Goal: Task Accomplishment & Management: Manage account settings

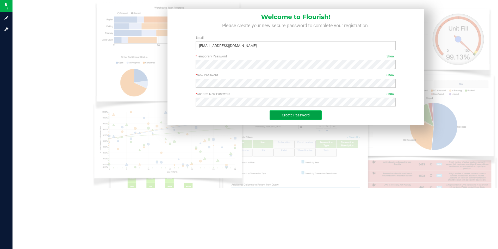
click at [284, 116] on span "Create Password" at bounding box center [296, 115] width 28 height 4
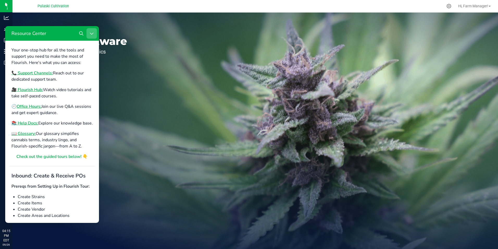
click at [93, 30] on button "Close Resource Center" at bounding box center [92, 33] width 10 height 10
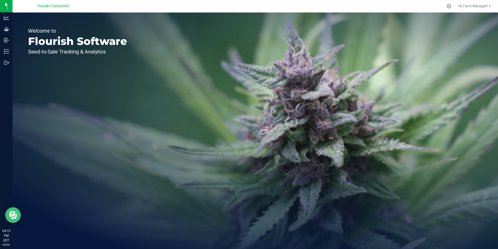
click at [10, 214] on icon "Open Resource Center" at bounding box center [12, 213] width 6 height 5
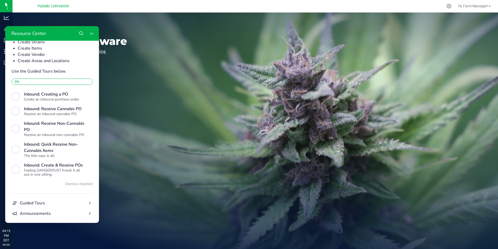
scroll to position [184, 0]
click at [90, 33] on icon "Close Resource Center" at bounding box center [92, 33] width 4 height 4
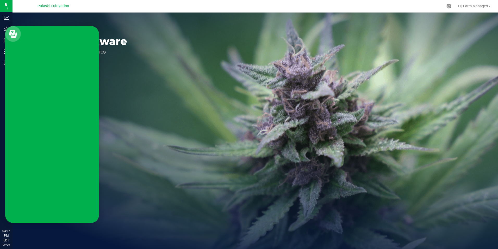
scroll to position [0, 0]
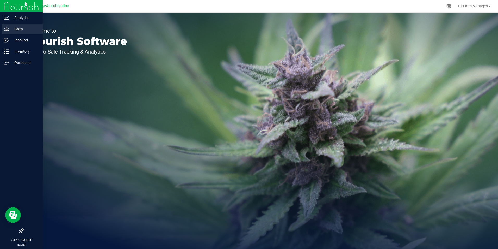
click at [17, 28] on p "Grow" at bounding box center [24, 29] width 31 height 6
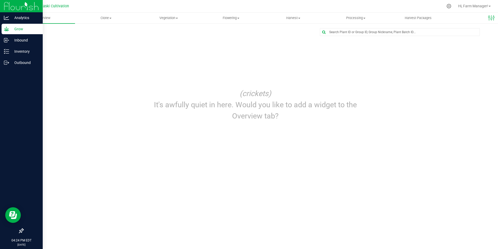
click at [20, 28] on p "Grow" at bounding box center [24, 29] width 31 height 6
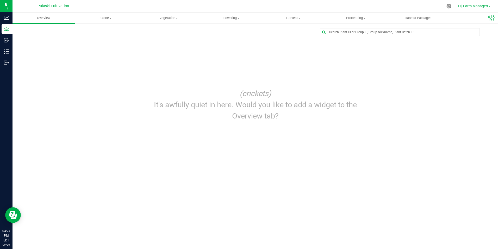
click at [466, 4] on span "Hi, Farm Manager!" at bounding box center [474, 6] width 30 height 4
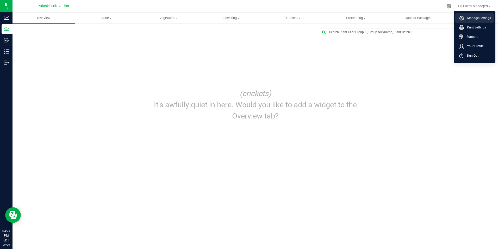
click at [472, 17] on span "Manage Settings" at bounding box center [478, 17] width 27 height 5
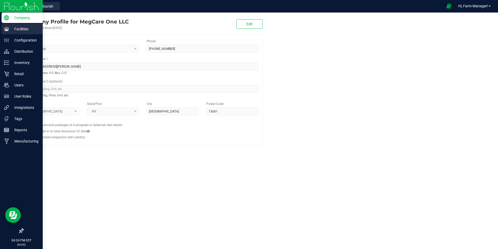
click at [17, 29] on p "Facilities" at bounding box center [24, 29] width 31 height 6
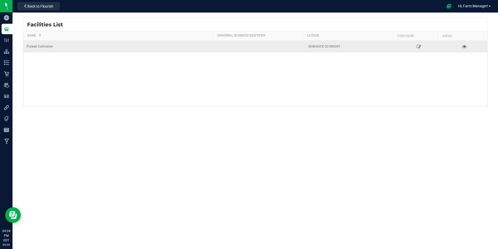
click at [329, 47] on div "OCM-AUCC-22-000241" at bounding box center [351, 46] width 85 height 5
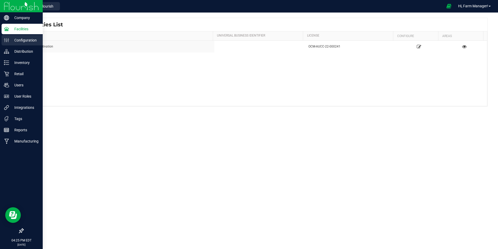
click at [28, 41] on p "Configuration" at bounding box center [24, 40] width 31 height 6
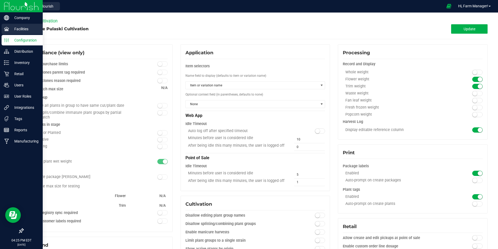
click at [16, 31] on p "Facilities" at bounding box center [24, 29] width 31 height 6
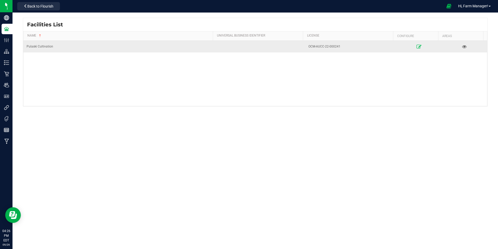
click at [418, 48] on icon at bounding box center [419, 47] width 5 height 4
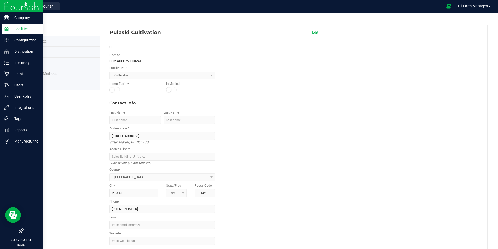
click at [5, 29] on icon at bounding box center [6, 28] width 5 height 5
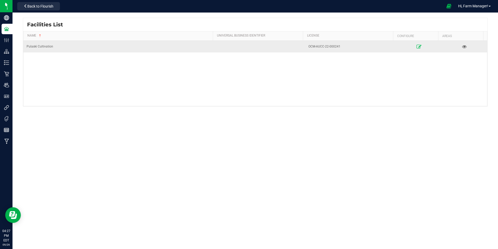
click at [417, 47] on icon at bounding box center [419, 47] width 5 height 4
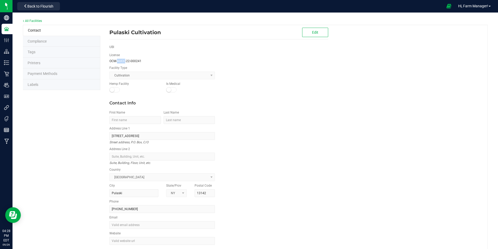
drag, startPoint x: 117, startPoint y: 60, endPoint x: 125, endPoint y: 60, distance: 8.1
click at [125, 60] on span "OCM-AUCC-22-000241" at bounding box center [125, 61] width 32 height 4
drag, startPoint x: 125, startPoint y: 60, endPoint x: 141, endPoint y: 63, distance: 16.0
click at [141, 63] on div "OCM-AUCC-22-000241" at bounding box center [162, 61] width 106 height 5
drag, startPoint x: 117, startPoint y: 61, endPoint x: 125, endPoint y: 61, distance: 8.1
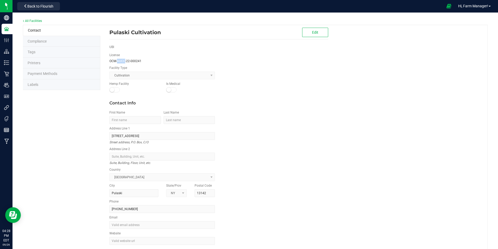
click at [125, 61] on span "OCM-AUCC-22-000241" at bounding box center [125, 61] width 32 height 4
drag, startPoint x: 125, startPoint y: 61, endPoint x: 142, endPoint y: 60, distance: 16.9
click at [142, 60] on div "OCM-AUCC-22-000241" at bounding box center [162, 61] width 106 height 5
drag, startPoint x: 140, startPoint y: 60, endPoint x: 109, endPoint y: 59, distance: 30.8
click at [109, 59] on span "OCM-AUCC-22-000241" at bounding box center [125, 61] width 32 height 4
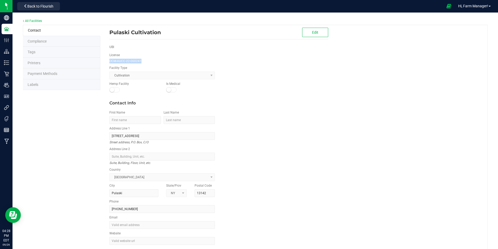
drag, startPoint x: 109, startPoint y: 59, endPoint x: 112, endPoint y: 61, distance: 2.8
copy span "OCM-AUCC-22-000241"
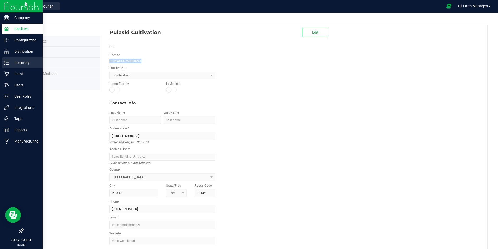
click at [17, 63] on p "Inventory" at bounding box center [24, 62] width 31 height 6
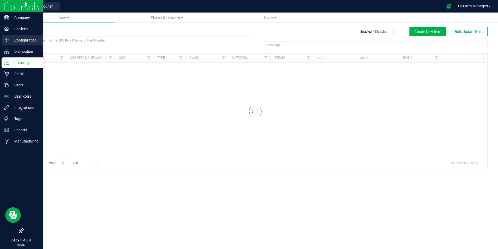
click at [21, 41] on p "Configuration" at bounding box center [24, 40] width 31 height 6
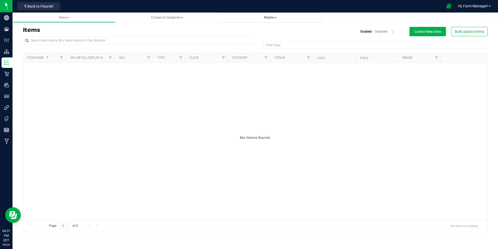
click at [276, 17] on span "Strains" at bounding box center [270, 17] width 94 height 4
click at [265, 16] on span "Strains" at bounding box center [270, 18] width 13 height 4
click at [201, 29] on h3 "Items" at bounding box center [137, 30] width 229 height 6
click at [269, 19] on span "Strains" at bounding box center [270, 18] width 13 height 4
click at [244, 40] on span "Create new strain" at bounding box center [241, 39] width 28 height 4
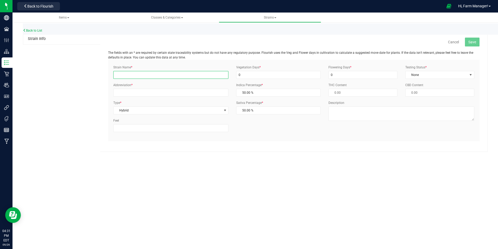
click at [121, 75] on input "Strain Name *" at bounding box center [170, 75] width 115 height 8
type input "SkaDizzels"
click at [248, 74] on input "0" at bounding box center [278, 75] width 84 height 8
click at [130, 91] on input "Abbreviation *" at bounding box center [170, 93] width 115 height 8
type input "SKA"
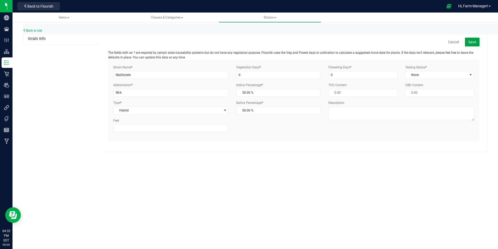
click at [471, 38] on button "Save" at bounding box center [472, 42] width 15 height 9
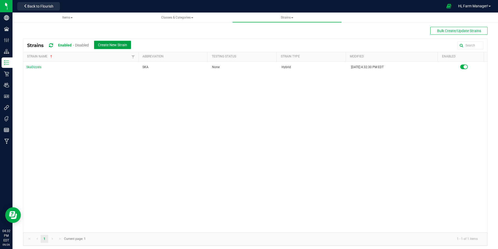
click at [102, 44] on span "Create New Strain" at bounding box center [112, 45] width 29 height 4
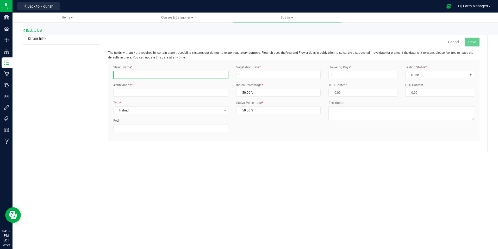
click at [126, 76] on input "Strain Name *" at bounding box center [170, 75] width 115 height 8
click at [132, 74] on input "[PERSON_NAME]'s Blues" at bounding box center [170, 75] width 115 height 8
type input "Grindstone Blues"
click at [120, 93] on input "Abbreviation *" at bounding box center [170, 93] width 115 height 8
type input "GB"
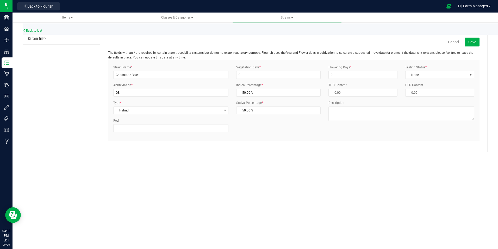
click at [72, 88] on div "Strain Info Cancel Save The fields with an * are required by certain state trac…" at bounding box center [255, 92] width 465 height 118
click at [473, 42] on span "Save" at bounding box center [473, 42] width 8 height 4
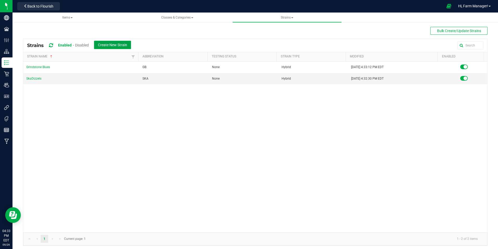
click at [111, 44] on span "Create New Strain" at bounding box center [112, 45] width 29 height 4
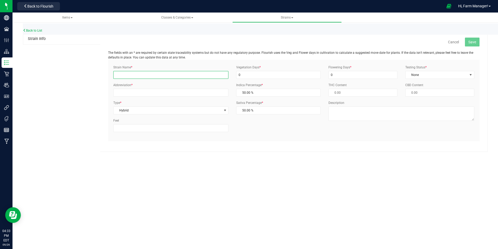
click at [124, 74] on input "Strain Name *" at bounding box center [170, 75] width 115 height 8
type input "GTR"
click at [120, 91] on input "Abbreviation *" at bounding box center [170, 93] width 115 height 8
type input "GTR"
click at [99, 144] on div "Strain Info Cancel Save The fields with an * are required by certain state trac…" at bounding box center [255, 92] width 465 height 118
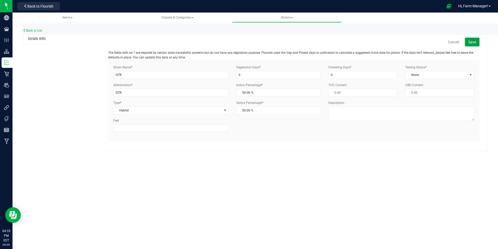
click at [474, 42] on span "Save" at bounding box center [473, 42] width 8 height 4
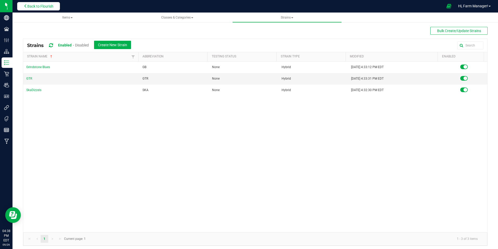
click at [40, 5] on span "Back to Flourish" at bounding box center [40, 6] width 26 height 4
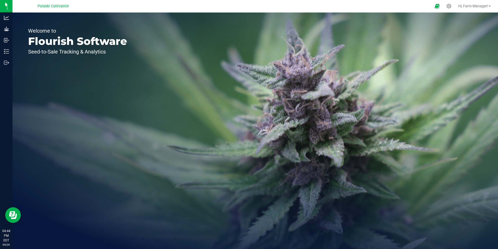
click at [388, 210] on div "Welcome to Flourish Software Seed-to-Sale Tracking & Analytics" at bounding box center [256, 131] width 486 height 236
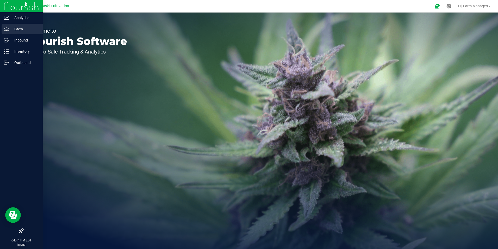
click at [26, 28] on p "Grow" at bounding box center [24, 29] width 31 height 6
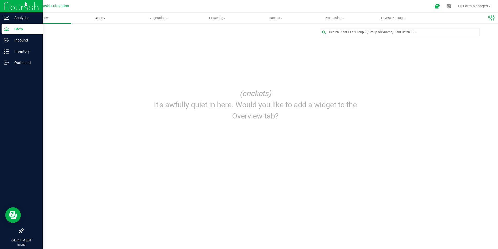
click at [104, 17] on span "Clone" at bounding box center [100, 18] width 58 height 5
click at [86, 31] on span "Create plants" at bounding box center [89, 31] width 37 height 4
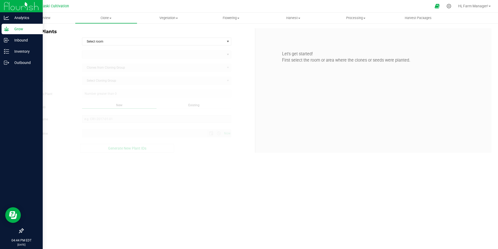
type input "[DATE] 4:44 PM"
click at [228, 41] on span "select" at bounding box center [228, 41] width 4 height 4
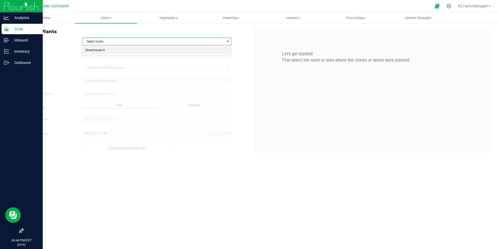
click at [98, 49] on li "Greenhouse 4" at bounding box center [156, 50] width 149 height 8
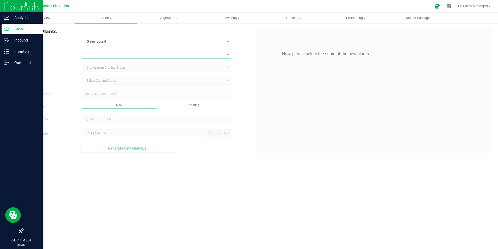
click at [115, 56] on span at bounding box center [153, 54] width 143 height 7
click at [98, 84] on li "Grindstone Blues" at bounding box center [156, 83] width 149 height 7
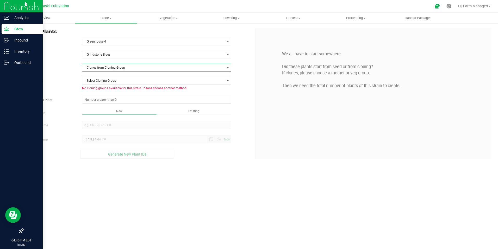
click at [229, 69] on span at bounding box center [228, 67] width 4 height 4
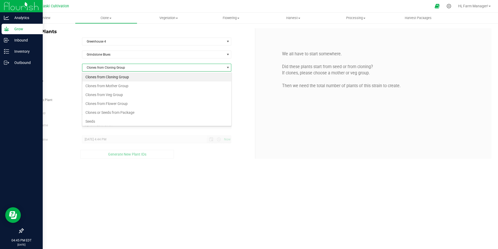
scroll to position [8, 150]
click at [91, 120] on li "Seeds" at bounding box center [156, 121] width 149 height 9
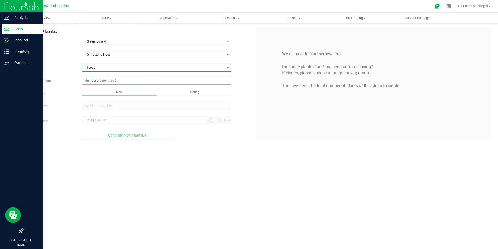
click at [97, 81] on span at bounding box center [157, 81] width 150 height 8
click at [90, 80] on input "Total Seeds to Plant" at bounding box center [156, 80] width 149 height 7
click at [94, 78] on input "Total Seeds to Plant" at bounding box center [156, 80] width 149 height 7
click at [88, 80] on input "Total Seeds to Plant" at bounding box center [156, 80] width 149 height 7
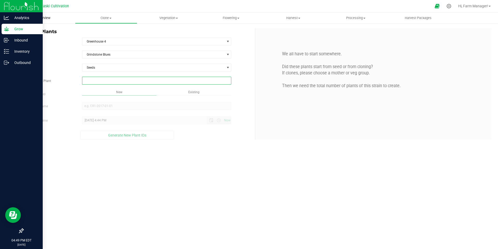
type input "0"
click at [46, 19] on span "Overview" at bounding box center [43, 18] width 27 height 5
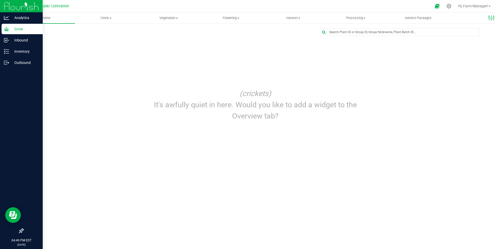
click at [16, 28] on p "Grow" at bounding box center [24, 29] width 31 height 6
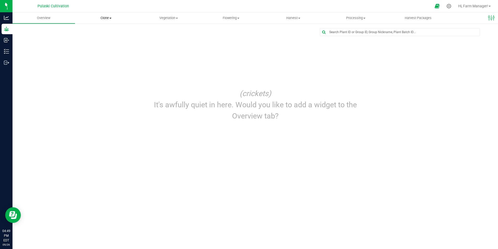
click at [110, 17] on span "Clone" at bounding box center [106, 18] width 62 height 5
click at [105, 38] on span "Cloning groups" at bounding box center [94, 37] width 39 height 4
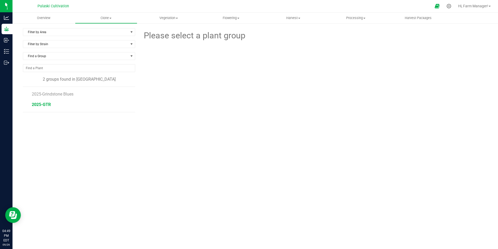
click at [50, 105] on span "2025-GTR" at bounding box center [41, 104] width 19 height 5
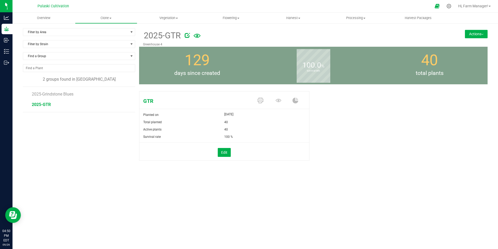
click at [476, 33] on button "Actions" at bounding box center [476, 34] width 23 height 8
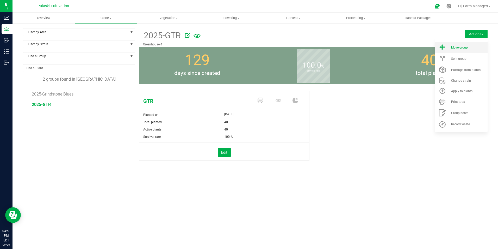
click at [454, 48] on span "Move group" at bounding box center [460, 48] width 17 height 4
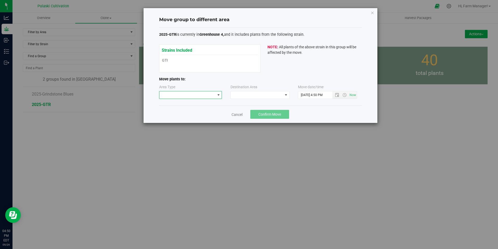
click at [218, 96] on span at bounding box center [219, 95] width 4 height 4
click at [168, 102] on li "Vegetative" at bounding box center [191, 104] width 63 height 9
click at [287, 95] on span at bounding box center [286, 95] width 4 height 4
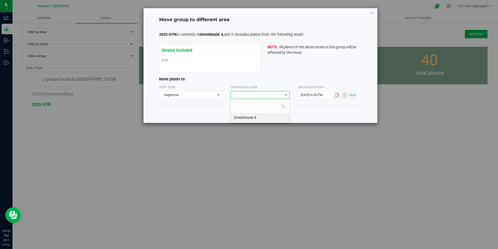
scroll to position [8, 59]
click at [277, 71] on div "Strains Included GTR GTR NOTE: All plants of the above strain in this group wil…" at bounding box center [260, 58] width 203 height 28
click at [287, 95] on span at bounding box center [286, 95] width 4 height 4
click at [249, 117] on li "Greenhouse 4" at bounding box center [260, 117] width 59 height 9
click at [288, 73] on div "2025-GTR is currently in Greenhouse 4, and it includes plants from the followin…" at bounding box center [260, 67] width 203 height 70
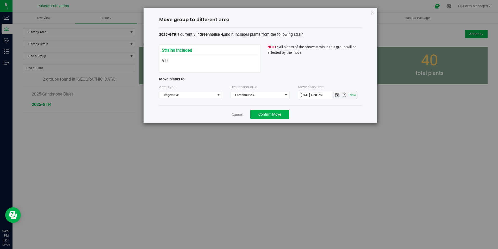
click at [339, 96] on span "Open the date view" at bounding box center [337, 95] width 4 height 4
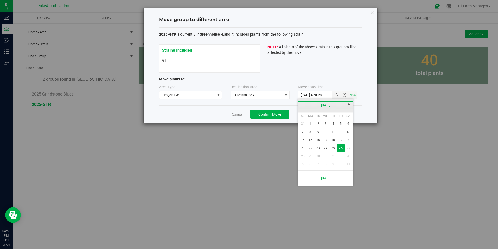
click at [302, 106] on link "[DATE]" at bounding box center [326, 105] width 56 height 8
click at [321, 133] on link "Jun" at bounding box center [319, 133] width 13 height 13
click at [334, 148] on link "26" at bounding box center [334, 148] width 8 height 8
type input "[DATE] 4:50 PM"
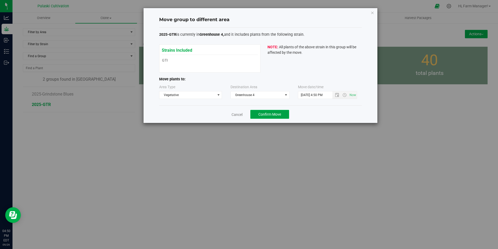
click at [268, 114] on span "Confirm Move" at bounding box center [270, 114] width 23 height 4
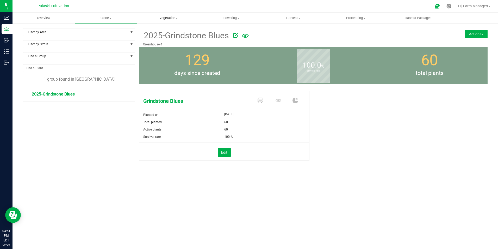
click at [174, 17] on span "Vegetation" at bounding box center [169, 18] width 62 height 5
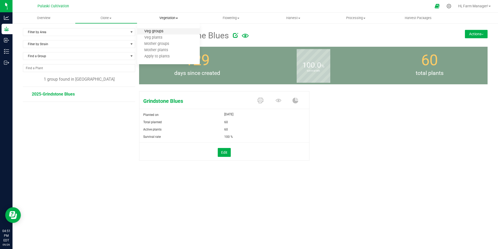
click at [154, 31] on span "Veg groups" at bounding box center [153, 31] width 33 height 4
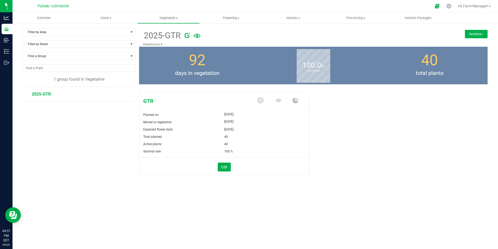
click at [473, 33] on button "Actions" at bounding box center [476, 34] width 23 height 8
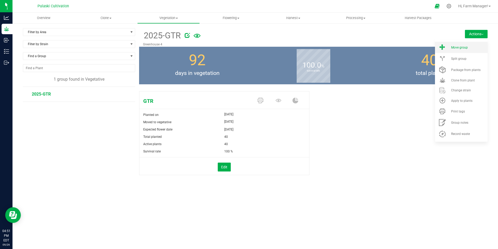
click at [453, 46] on span "Move group" at bounding box center [460, 48] width 17 height 4
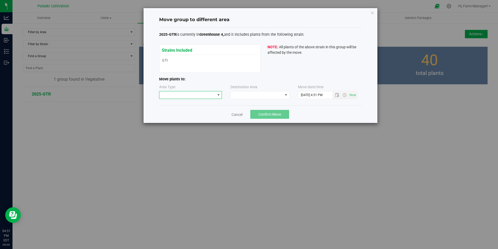
click at [218, 95] on span at bounding box center [219, 95] width 4 height 4
click at [171, 123] on li "Flowering" at bounding box center [191, 122] width 63 height 9
click at [284, 95] on span at bounding box center [286, 95] width 4 height 4
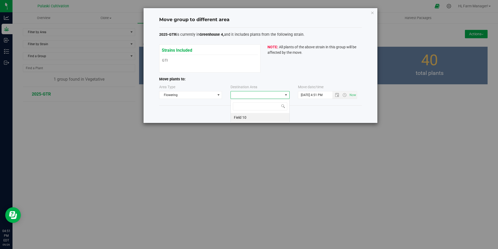
scroll to position [8, 59]
click at [250, 117] on li "Field 10" at bounding box center [260, 117] width 59 height 9
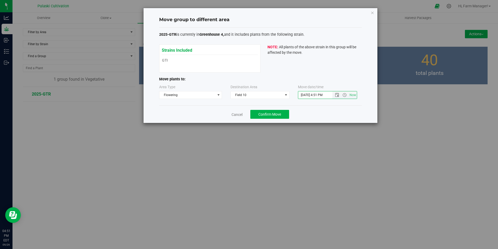
click at [300, 95] on input "[DATE] 4:51 PM" at bounding box center [320, 94] width 43 height 7
click at [337, 96] on span "Open the date view" at bounding box center [337, 95] width 4 height 4
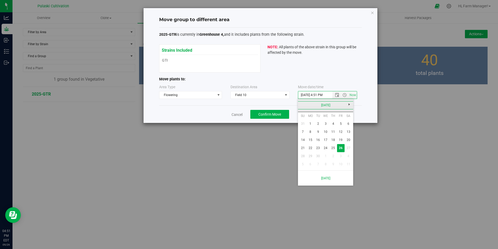
click at [303, 103] on link "[DATE]" at bounding box center [326, 105] width 56 height 8
click at [332, 132] on link "[DATE]" at bounding box center [332, 133] width 13 height 13
click at [318, 132] on link "8" at bounding box center [318, 132] width 8 height 8
type input "[DATE] 4:51 PM"
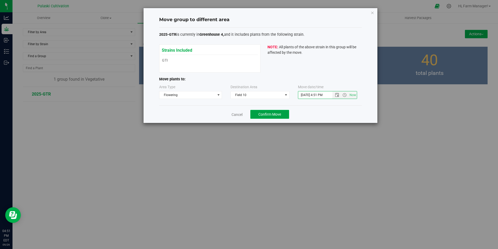
click at [268, 113] on span "Confirm Move" at bounding box center [270, 114] width 23 height 4
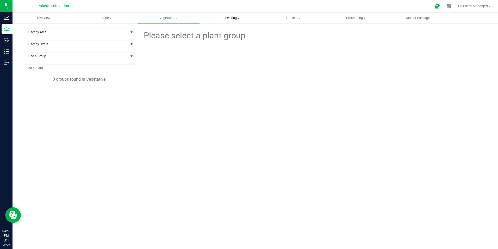
click at [235, 17] on span "Flowering" at bounding box center [231, 18] width 62 height 5
click at [222, 44] on span "Flowering plants" at bounding box center [221, 44] width 42 height 4
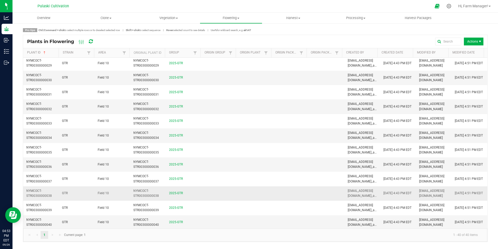
scroll to position [407, 0]
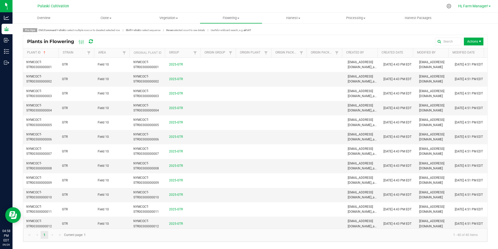
click at [491, 7] on link "Hi, Farm Manager!" at bounding box center [475, 5] width 37 height 5
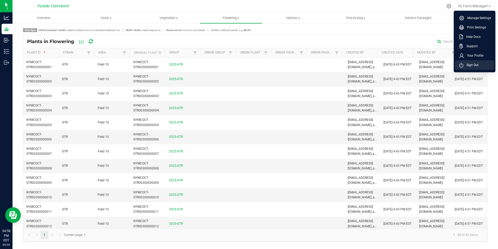
click at [472, 64] on span "Sign Out" at bounding box center [471, 64] width 15 height 5
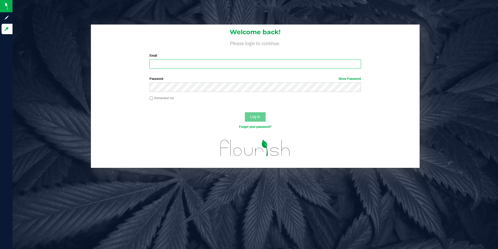
type input "[EMAIL_ADDRESS][DOMAIN_NAME]"
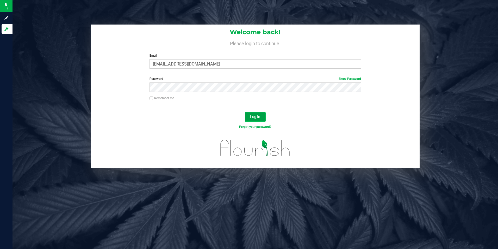
click at [259, 115] on span "Log In" at bounding box center [255, 116] width 10 height 4
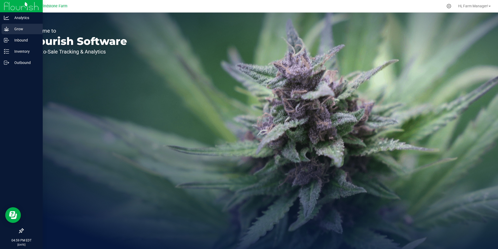
click at [6, 29] on icon at bounding box center [6, 28] width 5 height 5
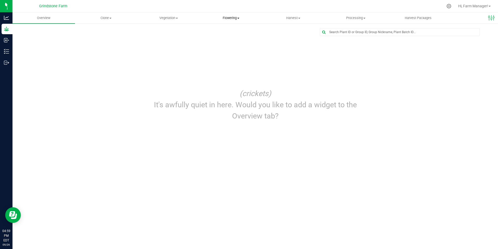
click at [234, 18] on span "Flowering" at bounding box center [231, 18] width 62 height 5
click at [221, 43] on span "Flowering plants" at bounding box center [221, 44] width 42 height 4
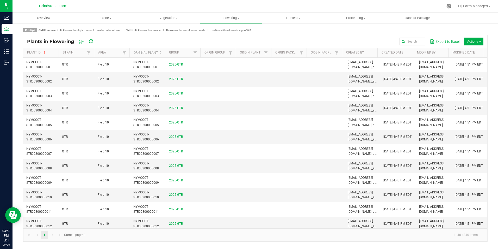
click at [439, 41] on button "Export to Excel" at bounding box center [445, 41] width 32 height 9
click at [230, 15] on uib-tab-heading "Flowering Create harvest Flowering groups Flowering plants Apply to plants" at bounding box center [231, 18] width 62 height 10
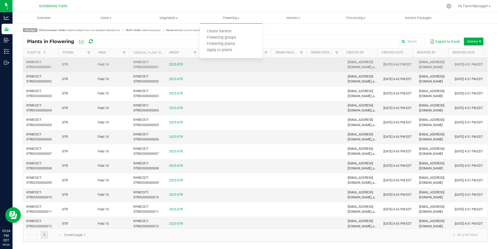
click at [69, 65] on td "GTR" at bounding box center [77, 65] width 36 height 14
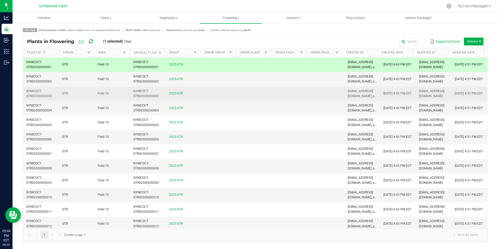
click at [66, 97] on td "GTR" at bounding box center [77, 94] width 36 height 14
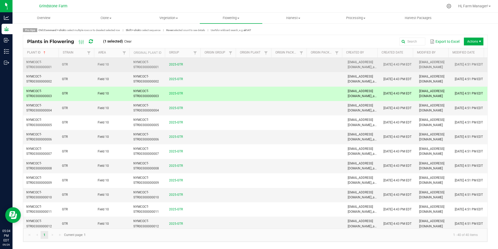
click at [52, 61] on td "NYMCOCT-STR00300000001" at bounding box center [41, 65] width 36 height 14
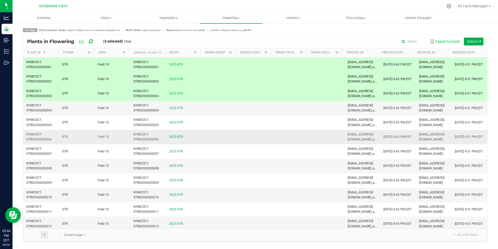
click at [61, 139] on td "GTR" at bounding box center [77, 137] width 36 height 14
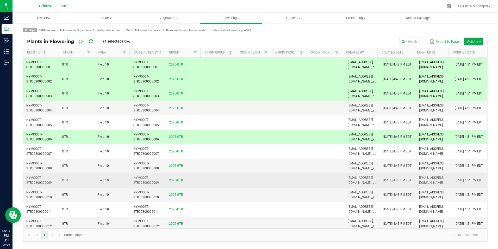
click at [74, 177] on td "GTR" at bounding box center [77, 180] width 36 height 14
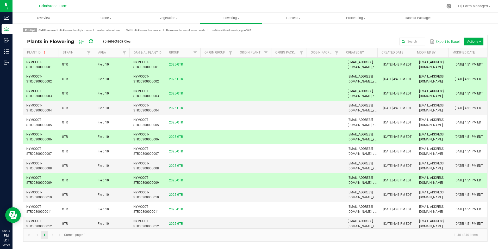
click at [271, 39] on div "Export to Excel Actions" at bounding box center [310, 41] width 348 height 9
click at [167, 67] on td "2025-GTR" at bounding box center [184, 65] width 36 height 14
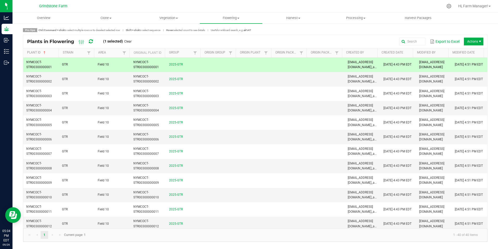
click at [167, 64] on td "2025-GTR" at bounding box center [184, 65] width 36 height 14
click at [149, 39] on div "Export to Excel Actions" at bounding box center [310, 41] width 348 height 9
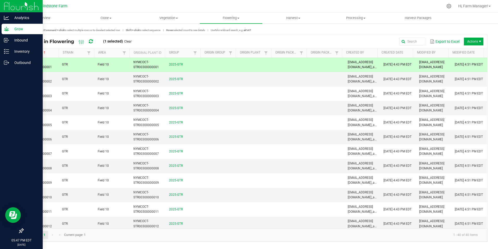
drag, startPoint x: 4, startPoint y: 130, endPoint x: 7, endPoint y: 130, distance: 3.4
click at [4, 130] on div at bounding box center [21, 147] width 43 height 157
